Goal: Navigation & Orientation: Understand site structure

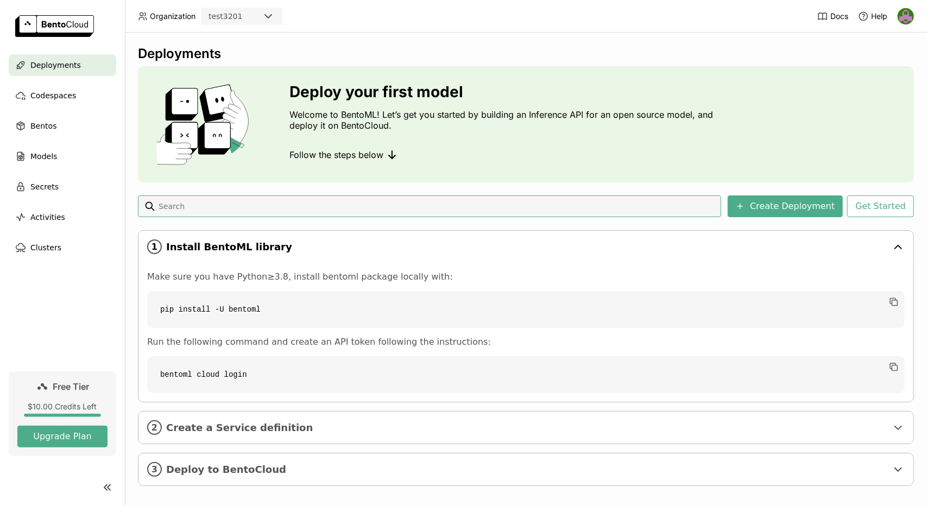
scroll to position [8, 0]
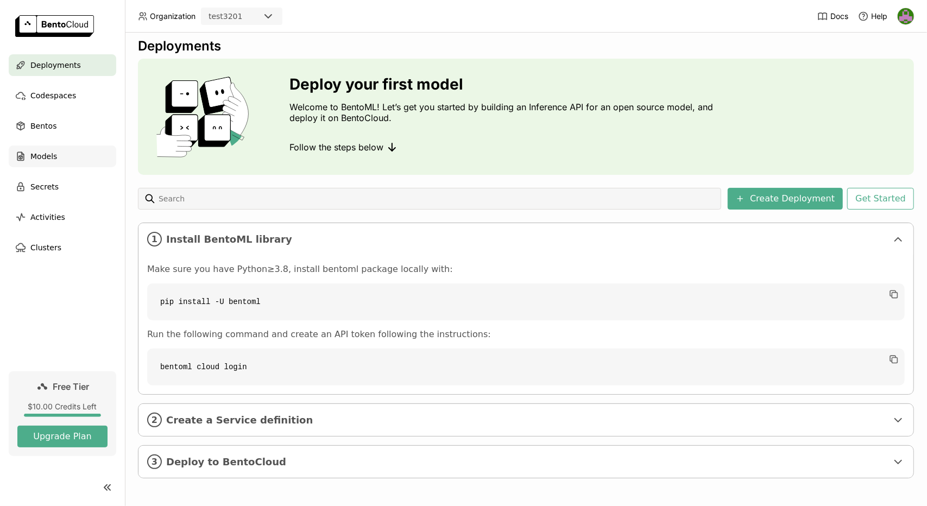
click at [49, 165] on div "Models" at bounding box center [63, 157] width 108 height 22
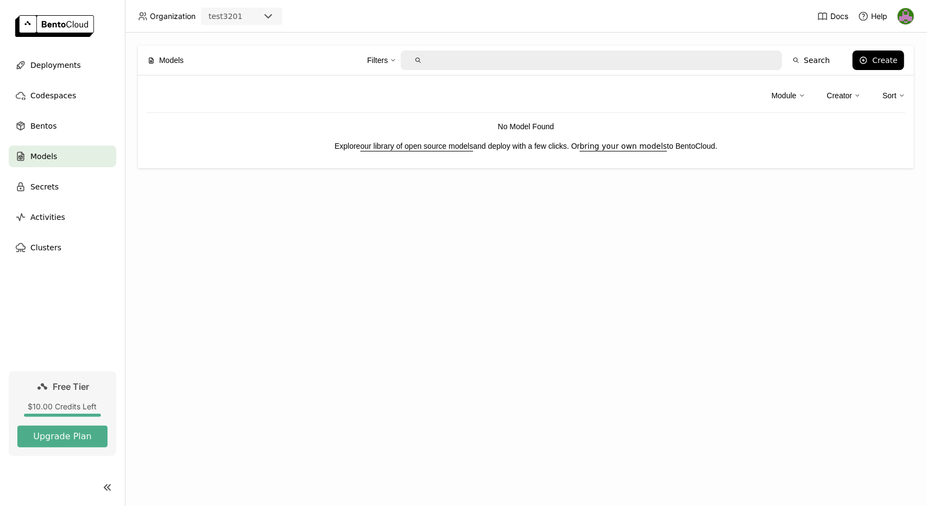
click at [508, 49] on div "Filters Search" at bounding box center [601, 60] width 469 height 23
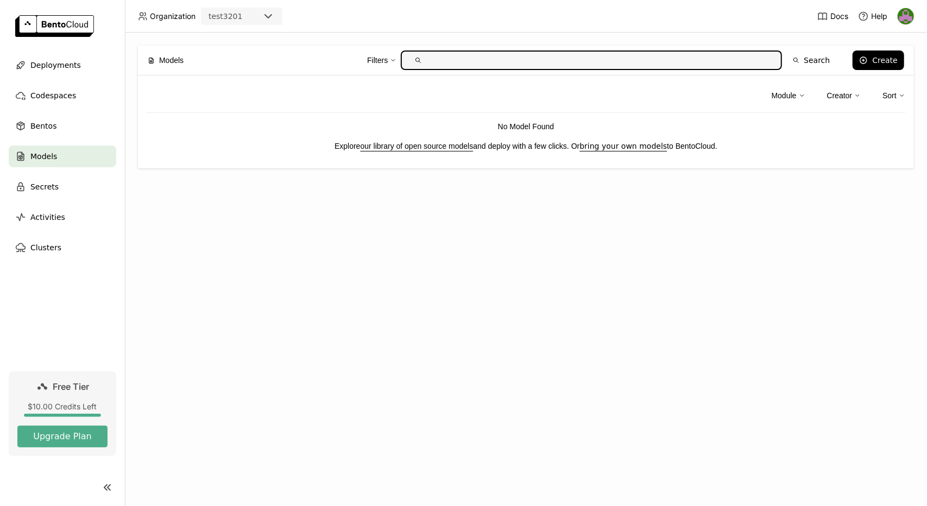
click at [507, 66] on input "text" at bounding box center [600, 60] width 347 height 17
type input "gpt-oss"
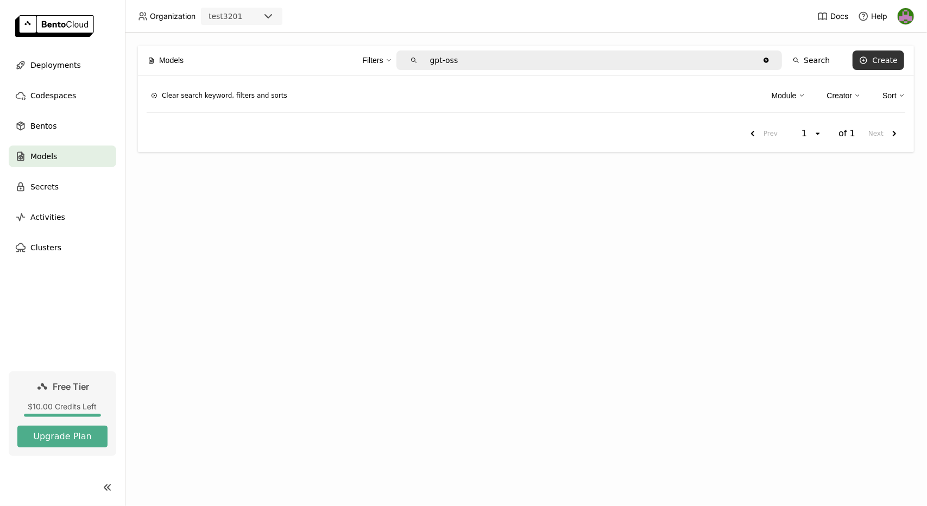
click at [867, 52] on button "Create" at bounding box center [879, 61] width 52 height 20
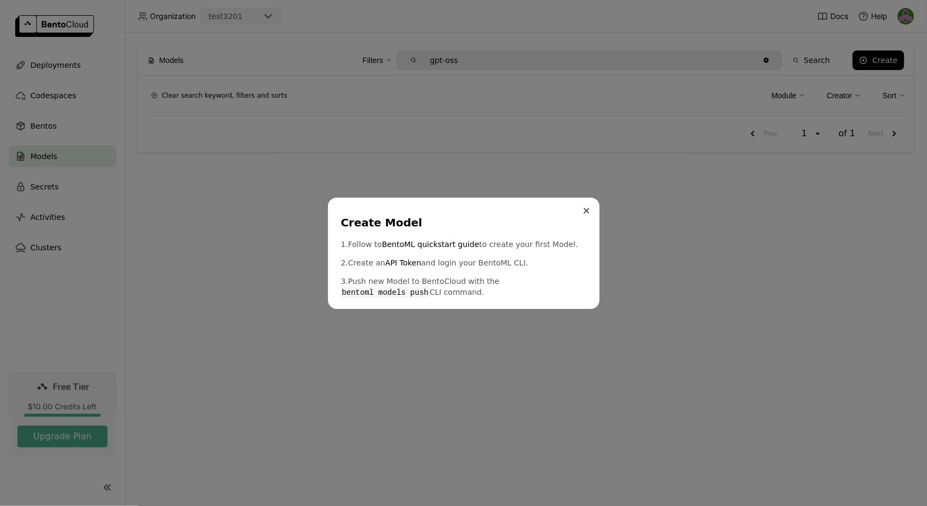
click at [583, 214] on button "Close" at bounding box center [586, 210] width 13 height 13
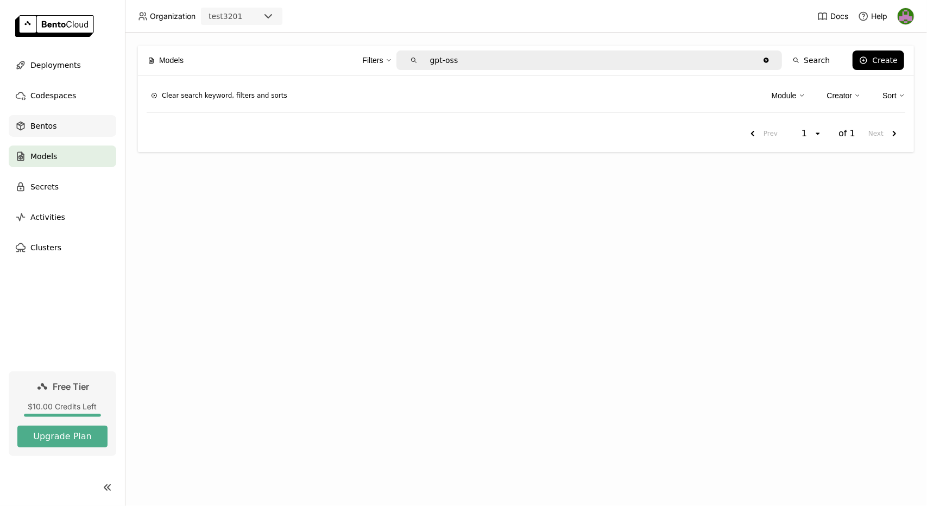
click at [32, 119] on div "Bentos" at bounding box center [63, 126] width 108 height 22
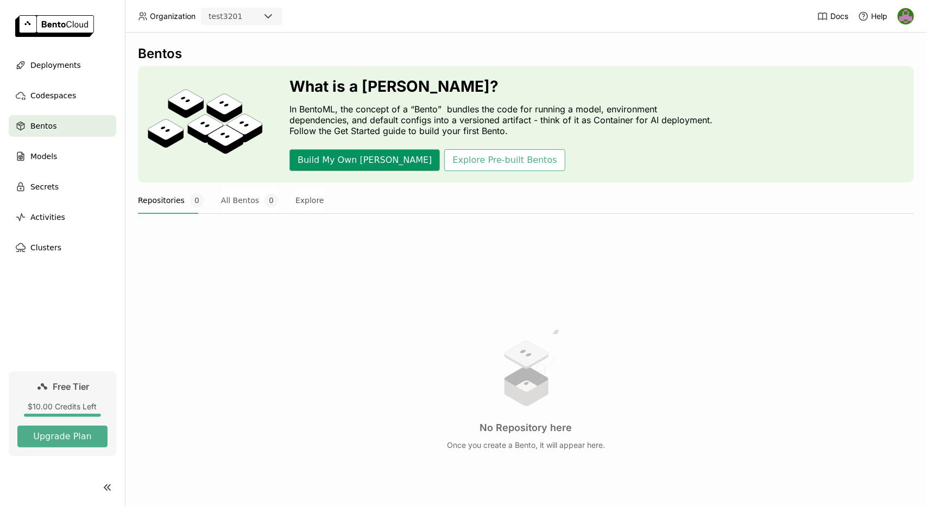
click at [359, 160] on button "Build My Own [PERSON_NAME]" at bounding box center [365, 160] width 150 height 22
click at [48, 99] on span "Codespaces" at bounding box center [53, 95] width 46 height 13
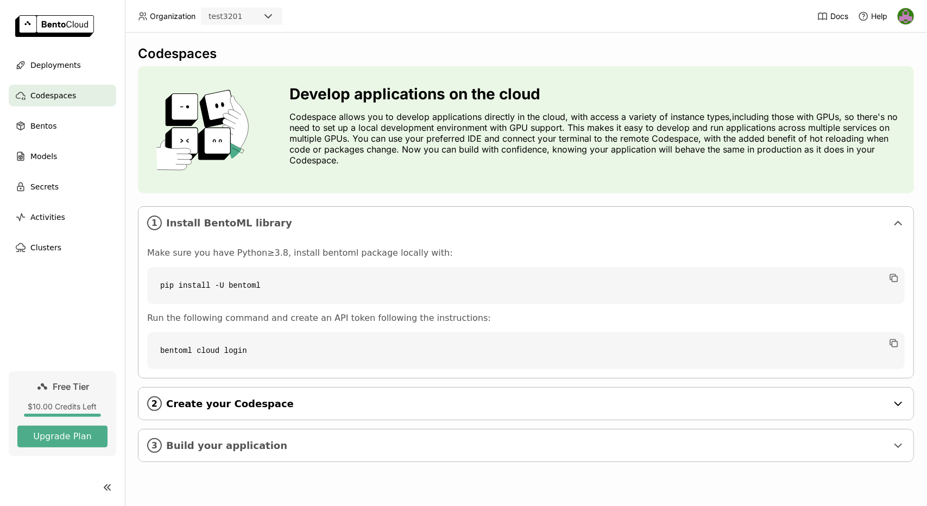
click at [180, 416] on div "2 Create your Codespace" at bounding box center [526, 404] width 775 height 32
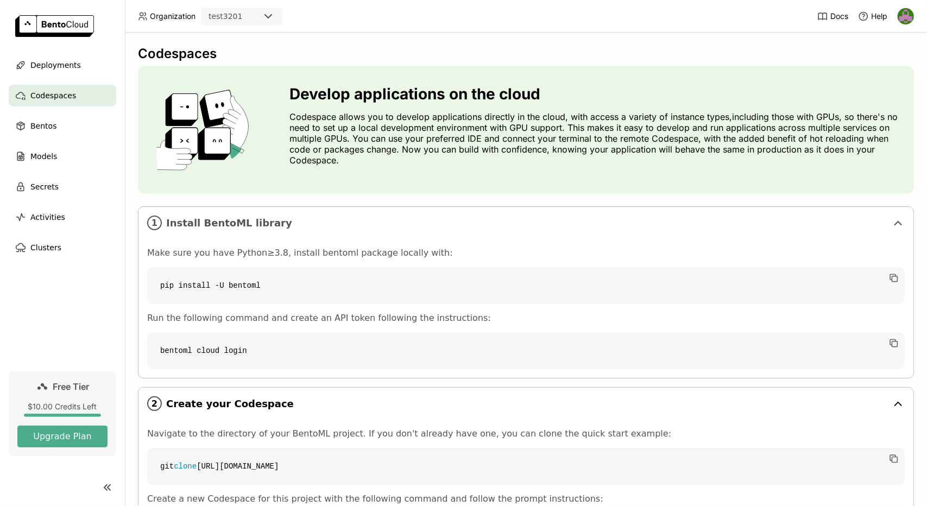
scroll to position [123, 0]
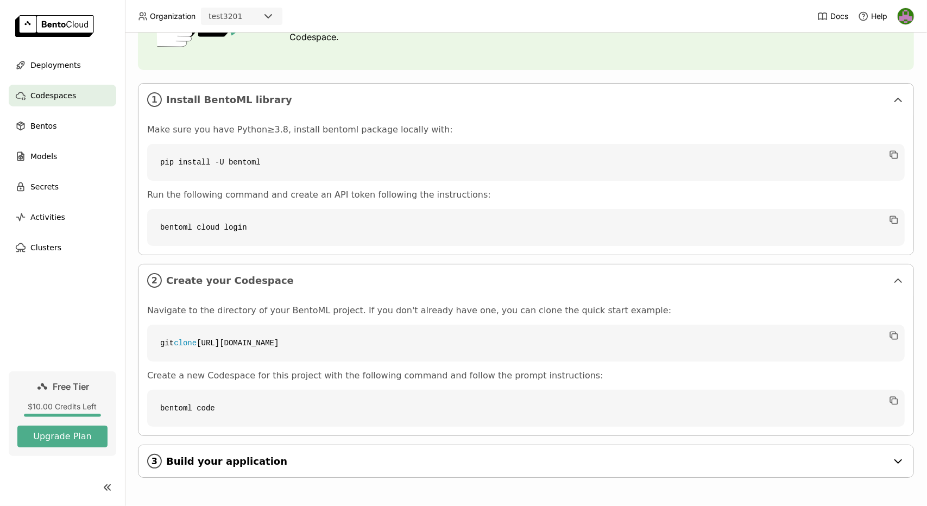
click at [249, 459] on span "Build your application" at bounding box center [527, 462] width 722 height 12
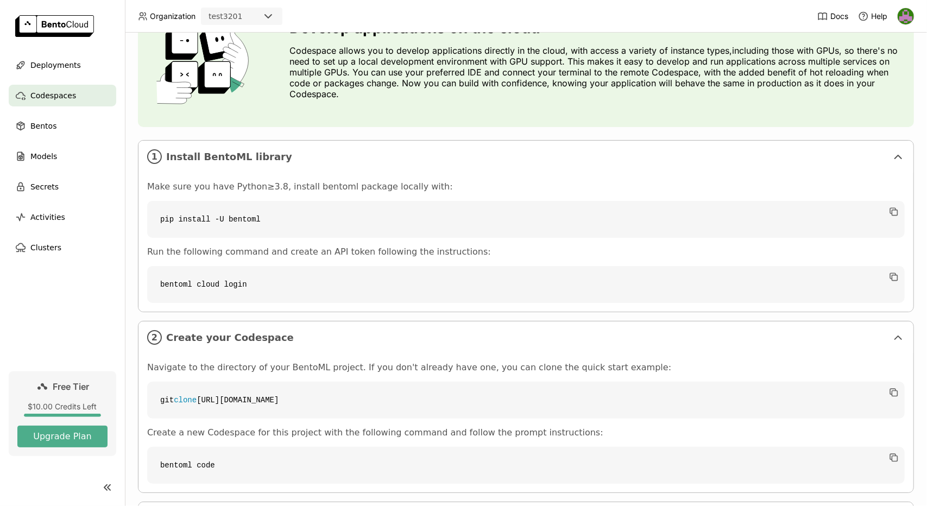
scroll to position [53, 0]
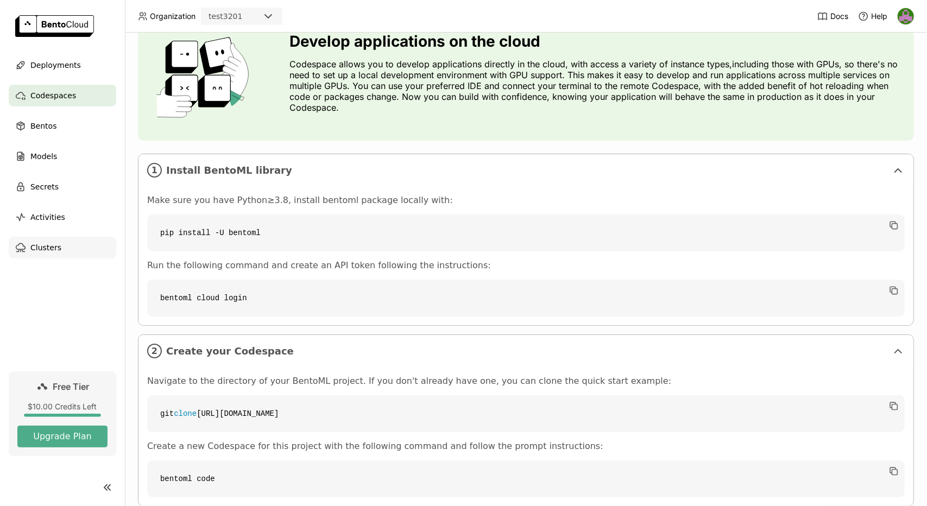
click at [63, 248] on div "Clusters" at bounding box center [63, 248] width 108 height 22
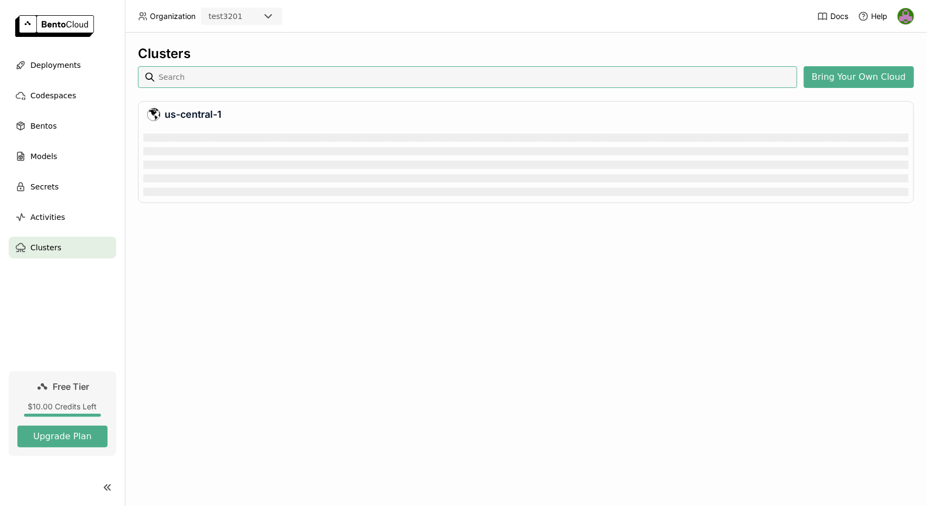
scroll to position [66, 762]
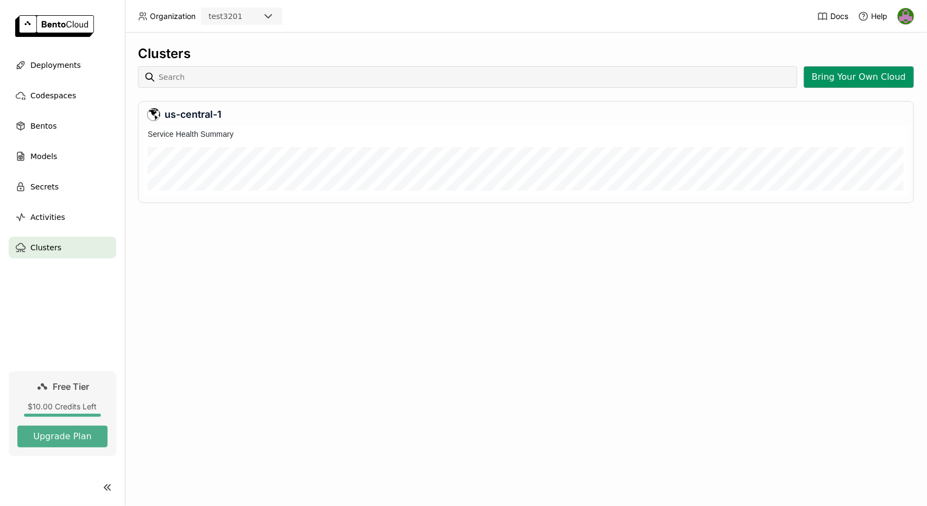
click at [873, 82] on button "Bring Your Own Cloud" at bounding box center [859, 77] width 110 height 22
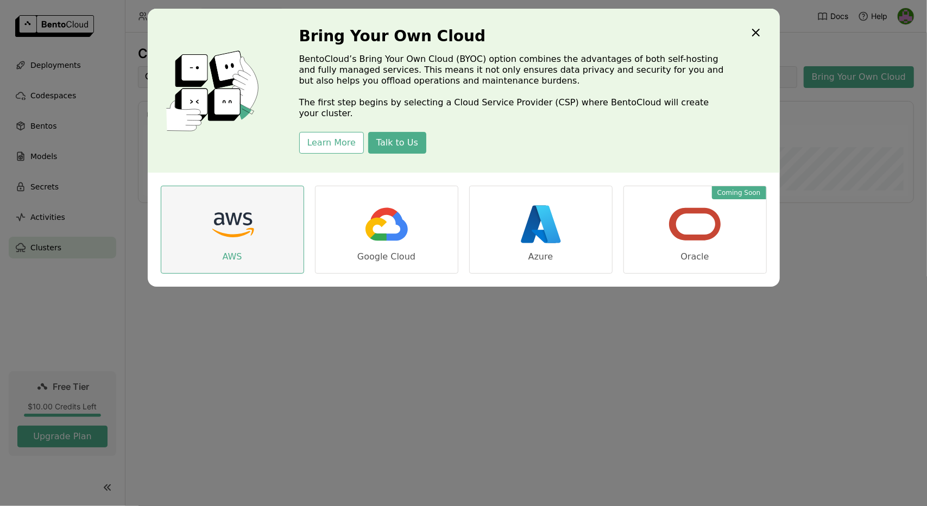
click at [244, 224] on img "dialog" at bounding box center [232, 224] width 54 height 54
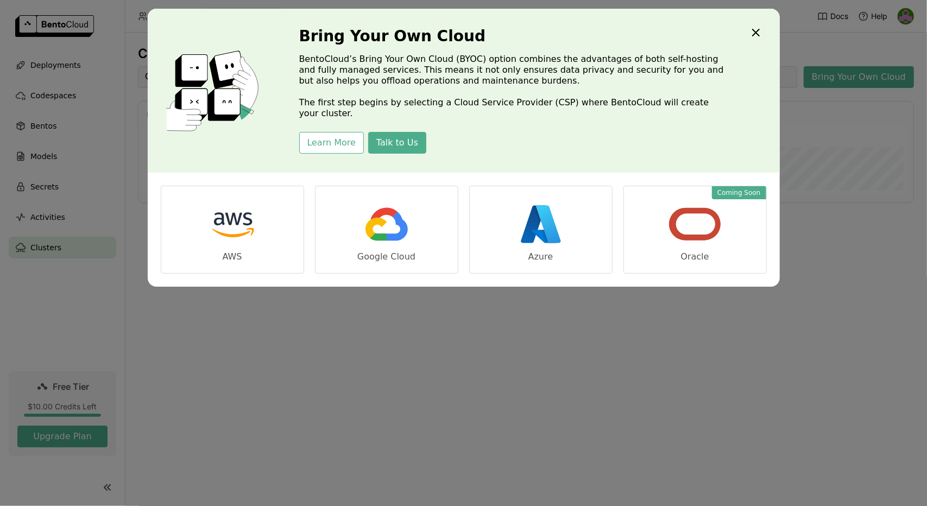
click at [757, 37] on icon "Close" at bounding box center [756, 32] width 13 height 13
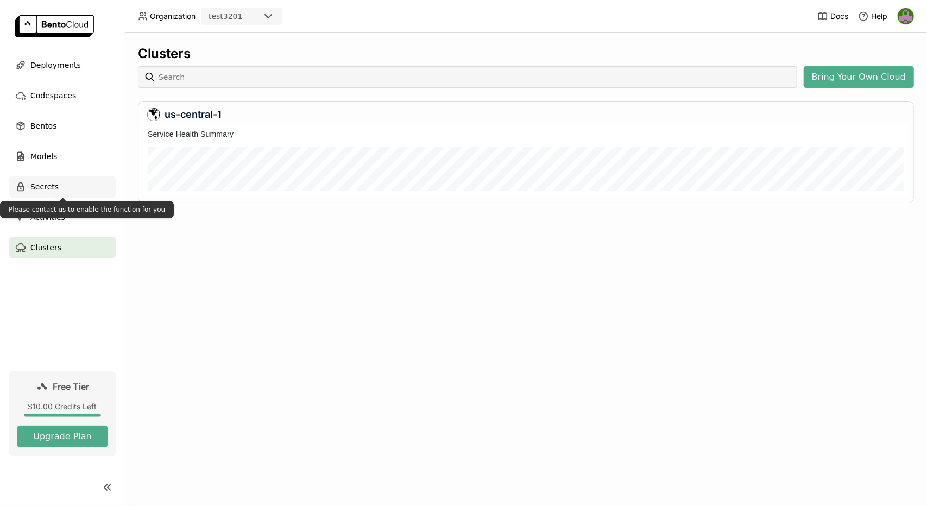
click at [35, 179] on div "Secrets" at bounding box center [63, 187] width 108 height 22
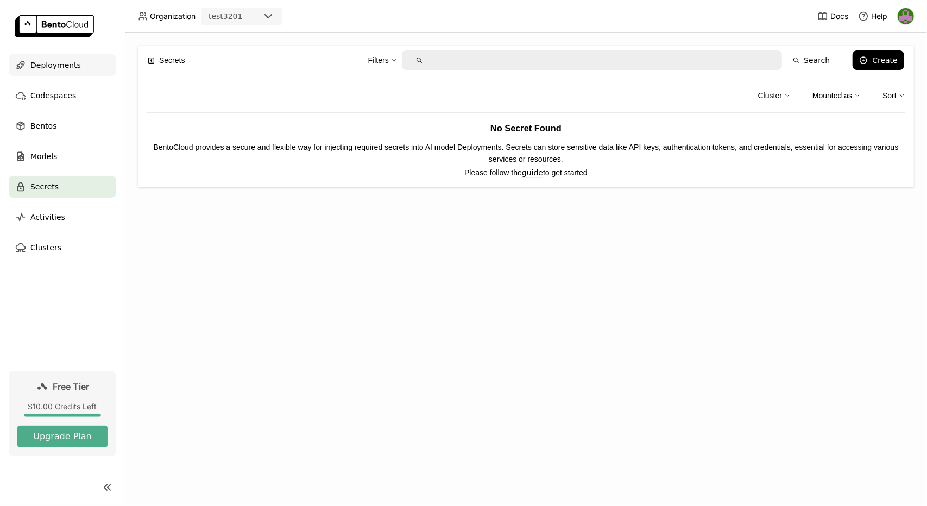
click at [59, 72] on div "Deployments" at bounding box center [63, 65] width 108 height 22
